Goal: Information Seeking & Learning: Learn about a topic

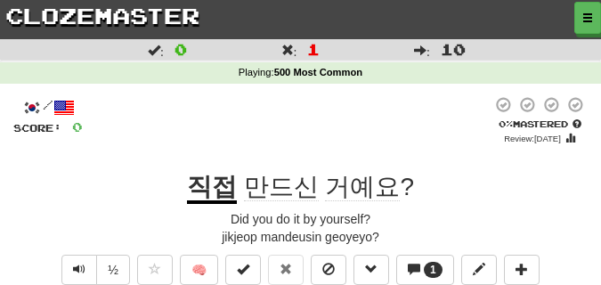
scroll to position [89, 0]
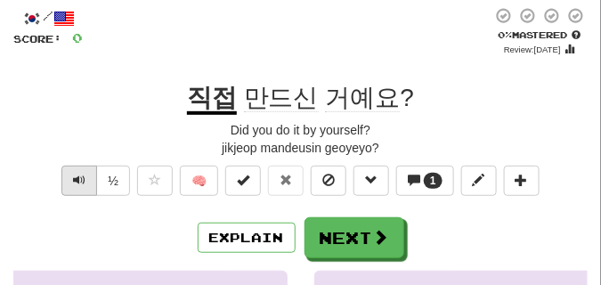
click at [78, 181] on span "Text-to-speech controls" at bounding box center [79, 180] width 12 height 12
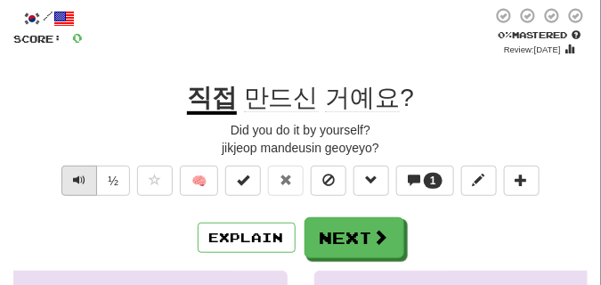
click at [78, 181] on span "Text-to-speech controls" at bounding box center [79, 180] width 12 height 12
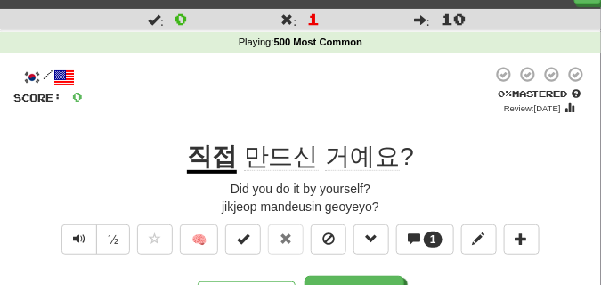
scroll to position [45, 0]
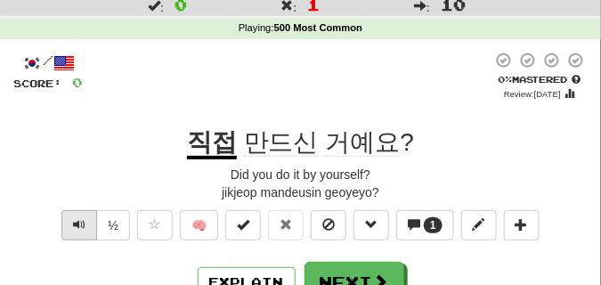
click at [78, 231] on span "Text-to-speech controls" at bounding box center [79, 224] width 12 height 12
click at [78, 230] on span "Text-to-speech controls" at bounding box center [79, 224] width 12 height 12
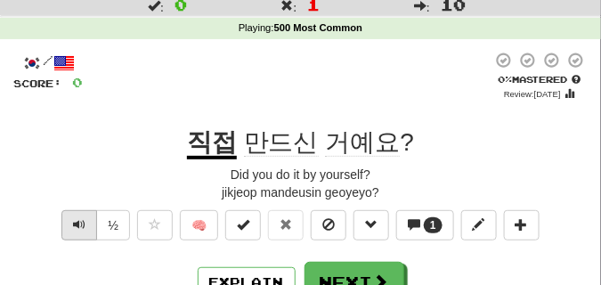
click at [78, 230] on span "Text-to-speech controls" at bounding box center [79, 224] width 12 height 12
click at [78, 228] on span "Text-to-speech controls" at bounding box center [79, 224] width 12 height 12
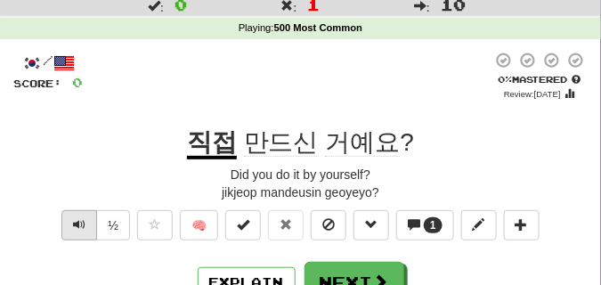
click at [78, 228] on span "Text-to-speech controls" at bounding box center [79, 224] width 12 height 12
click at [78, 227] on span "Text-to-speech controls" at bounding box center [79, 224] width 12 height 12
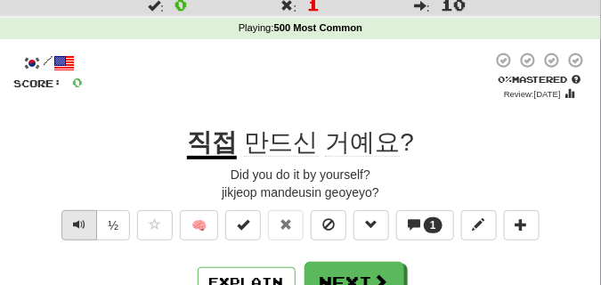
click at [78, 227] on span "Text-to-speech controls" at bounding box center [79, 224] width 12 height 12
click at [79, 226] on span "Text-to-speech controls" at bounding box center [79, 224] width 12 height 12
click at [81, 222] on span "Text-to-speech controls" at bounding box center [79, 224] width 12 height 12
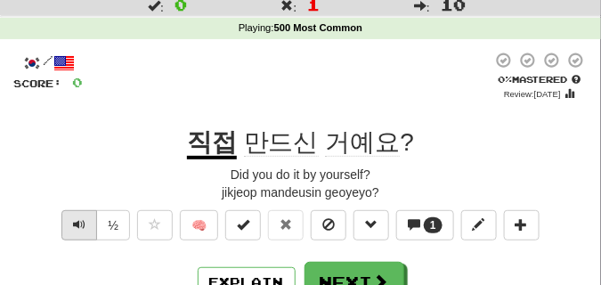
click at [81, 222] on span "Text-to-speech controls" at bounding box center [79, 224] width 12 height 12
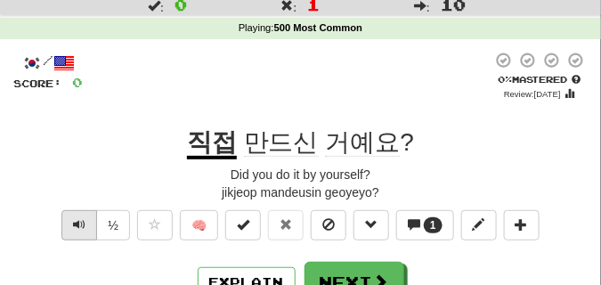
click at [81, 222] on span "Text-to-speech controls" at bounding box center [79, 224] width 12 height 12
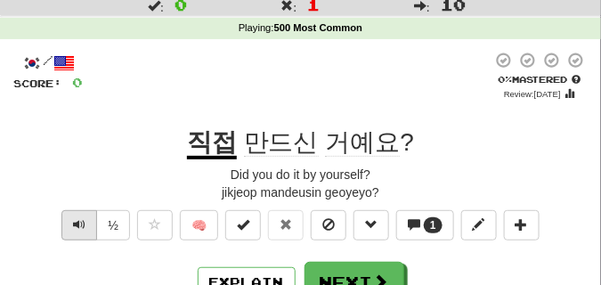
click at [81, 222] on span "Text-to-speech controls" at bounding box center [79, 224] width 12 height 12
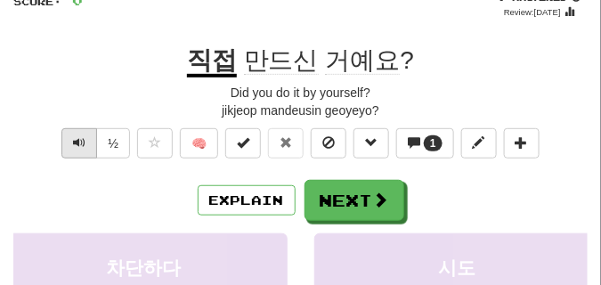
scroll to position [134, 0]
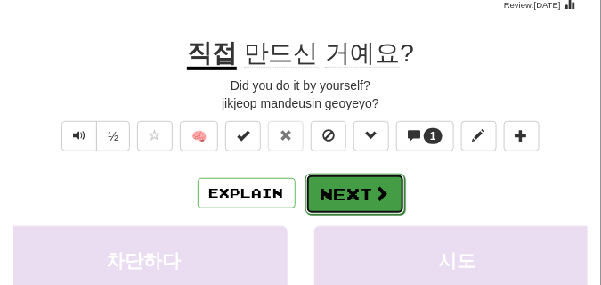
click at [374, 191] on span at bounding box center [382, 193] width 16 height 16
